Goal: Find specific page/section: Find specific page/section

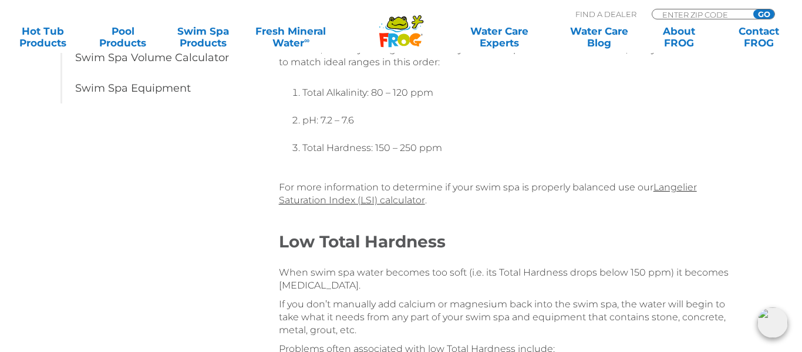
scroll to position [376, 0]
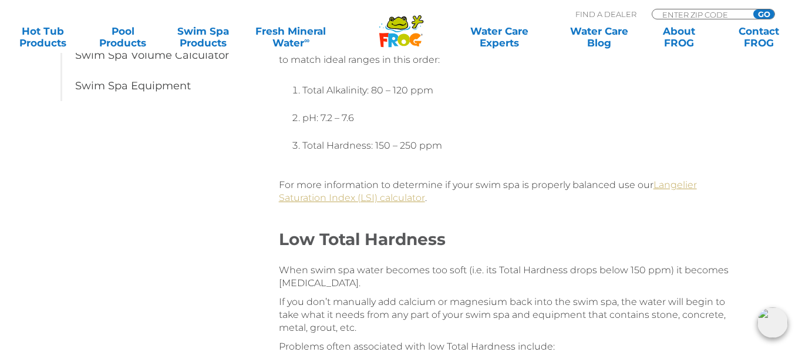
click at [675, 190] on link "Langelier Saturation Index (LSI) calculator" at bounding box center [488, 191] width 418 height 24
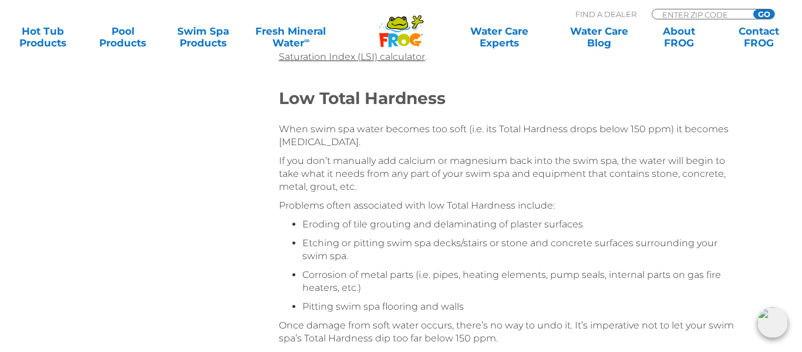
scroll to position [540, 0]
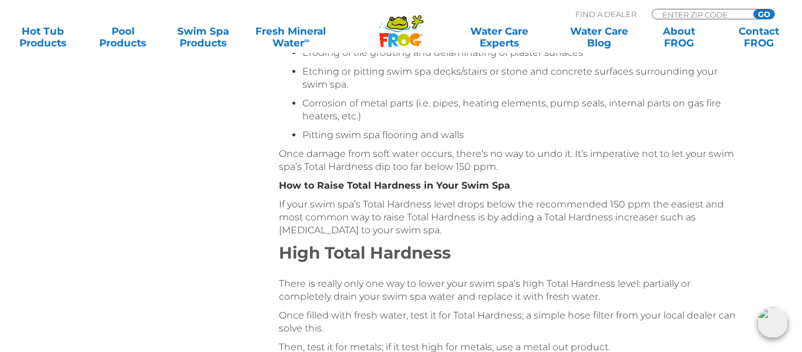
scroll to position [705, 0]
